Goal: Transaction & Acquisition: Download file/media

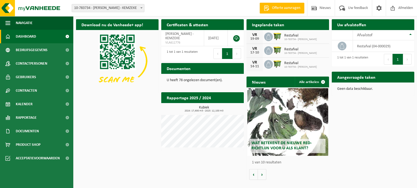
click at [123, 3] on div "Vestiging: 10-783734 - [PERSON_NAME] - KEMZEKE 10-783734 - CHIRO KEMZEKE - KEMZ…" at bounding box center [208, 8] width 417 height 17
click at [123, 9] on span "10-783734 - [PERSON_NAME] - KEMZEKE" at bounding box center [108, 8] width 72 height 8
click at [111, 122] on div "Download nu de Vanheede+ app! Verberg Certificaten & attesten Bekijk uw certifi…" at bounding box center [245, 100] width 341 height 167
click at [43, 37] on link "Dashboard" at bounding box center [36, 37] width 73 height 14
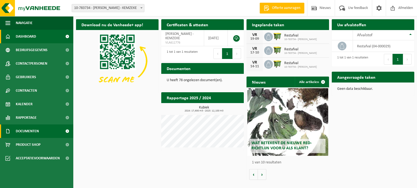
click at [36, 136] on span "Documenten" at bounding box center [27, 132] width 23 height 14
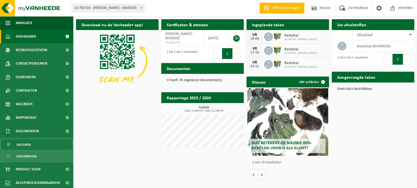
click at [30, 143] on span "Facturen" at bounding box center [24, 145] width 14 height 10
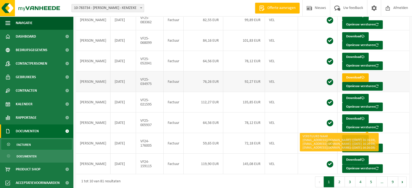
scroll to position [103, 0]
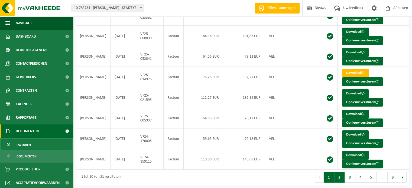
click at [343, 178] on button "2" at bounding box center [340, 177] width 11 height 11
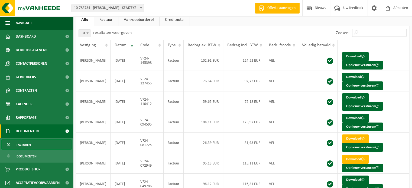
scroll to position [12, 0]
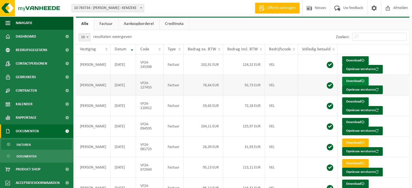
click at [354, 80] on link "Download" at bounding box center [356, 81] width 27 height 9
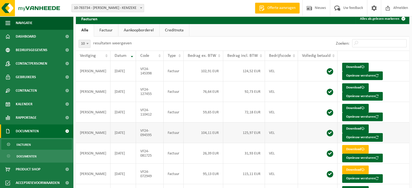
scroll to position [0, 0]
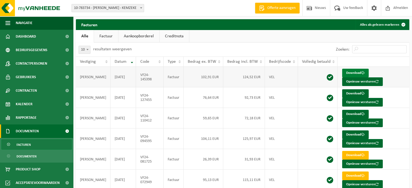
click at [347, 73] on link "Download" at bounding box center [356, 73] width 27 height 9
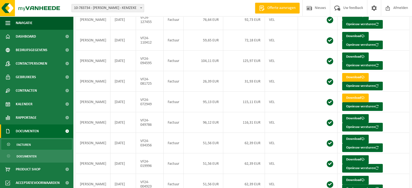
scroll to position [103, 0]
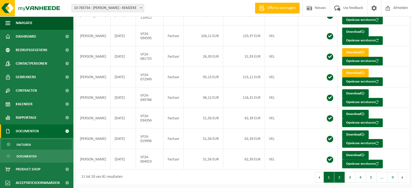
click at [334, 175] on button "1" at bounding box center [329, 177] width 11 height 11
click at [350, 152] on link "Download" at bounding box center [356, 155] width 27 height 9
click at [355, 131] on link "Download" at bounding box center [356, 135] width 27 height 9
click at [349, 110] on link "Download" at bounding box center [356, 114] width 27 height 9
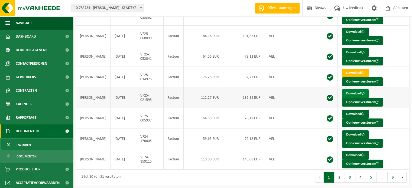
click at [351, 94] on link "Download" at bounding box center [356, 93] width 27 height 9
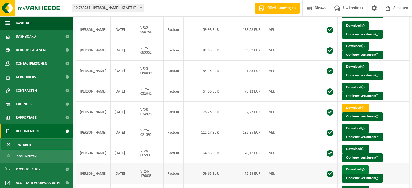
scroll to position [58, 0]
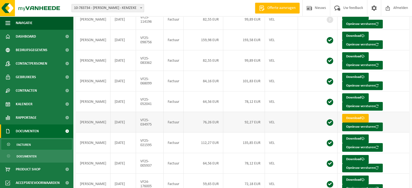
click at [354, 116] on link "Download" at bounding box center [356, 118] width 27 height 9
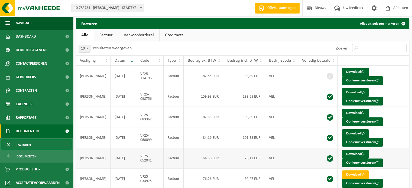
scroll to position [0, 0]
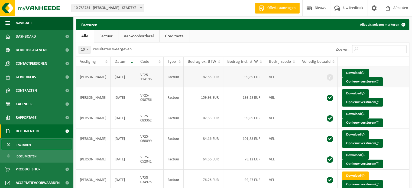
click at [401, 81] on td "Download Opnieuw versturen" at bounding box center [374, 77] width 72 height 21
click at [359, 156] on link "Download" at bounding box center [356, 155] width 27 height 9
click at [396, 123] on td "Download Opnieuw versturen" at bounding box center [374, 118] width 72 height 21
click at [361, 135] on span at bounding box center [363, 135] width 4 height 4
click at [355, 112] on link "Download" at bounding box center [356, 114] width 27 height 9
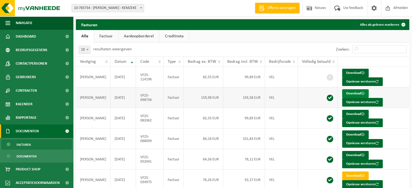
click at [354, 94] on link "Download" at bounding box center [356, 93] width 27 height 9
click at [399, 129] on td "Download Opnieuw versturen" at bounding box center [374, 139] width 72 height 21
click at [361, 73] on span at bounding box center [363, 73] width 4 height 4
